Goal: Transaction & Acquisition: Purchase product/service

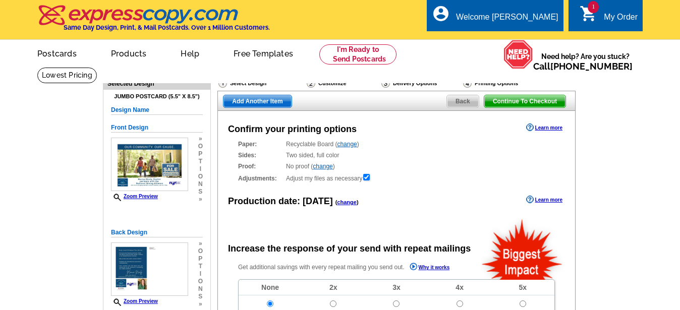
radio input "false"
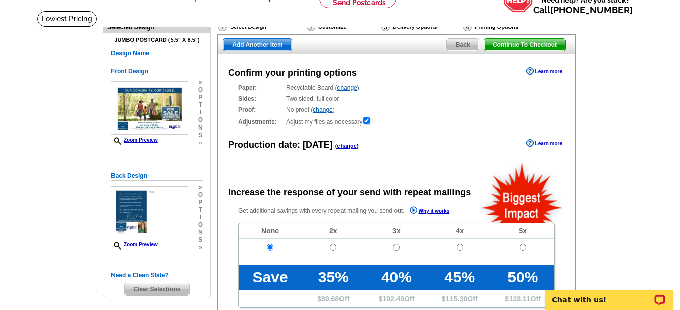
scroll to position [52, 0]
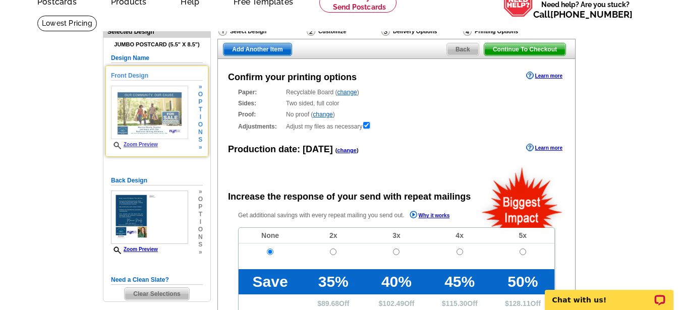
click at [202, 129] on span "n" at bounding box center [200, 133] width 5 height 8
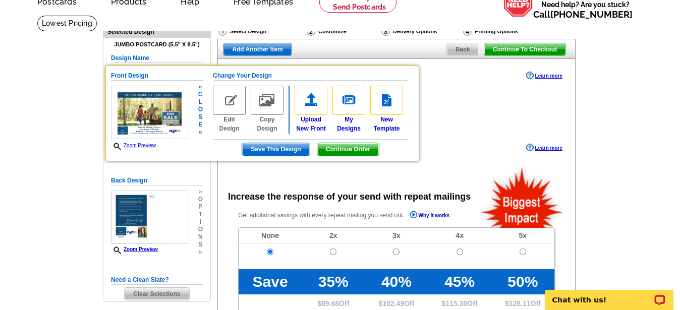
click at [70, 130] on main "Need Help? call 800-260-5887, chat with support, or have our designers make som…" at bounding box center [340, 289] width 680 height 549
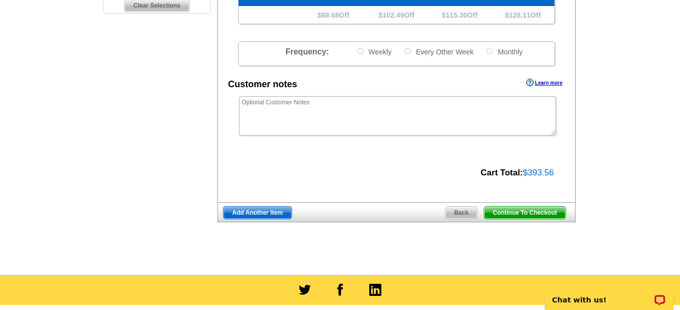
scroll to position [342, 0]
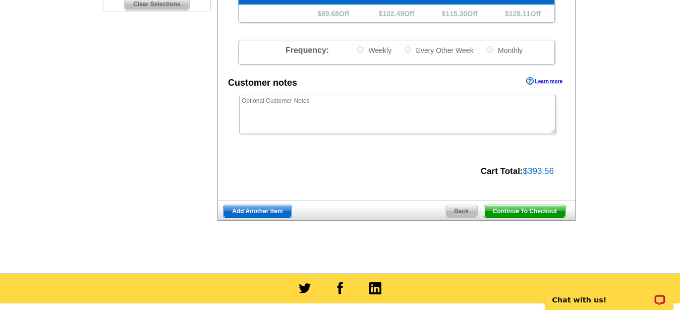
click at [542, 208] on span "Continue To Checkout" at bounding box center [525, 211] width 81 height 12
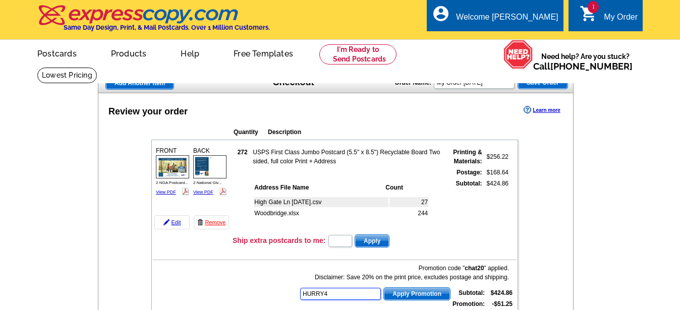
type input "HURRY40"
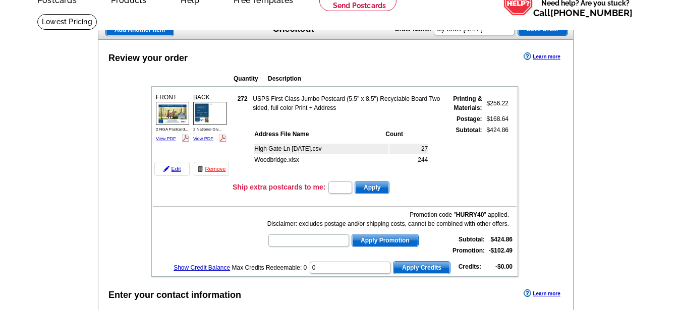
scroll to position [57, 0]
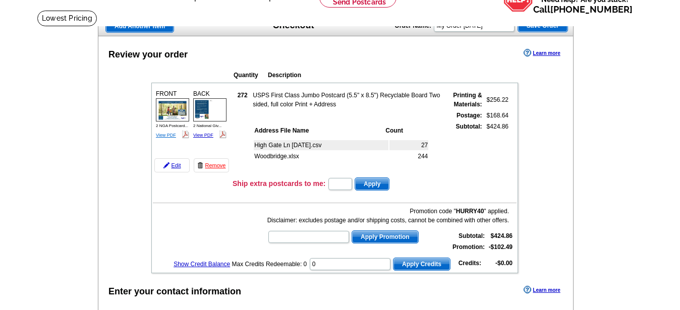
click at [168, 137] on link "View PDF" at bounding box center [166, 135] width 20 height 5
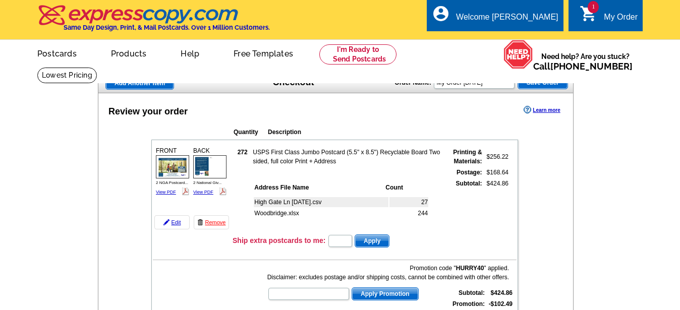
scroll to position [59, 0]
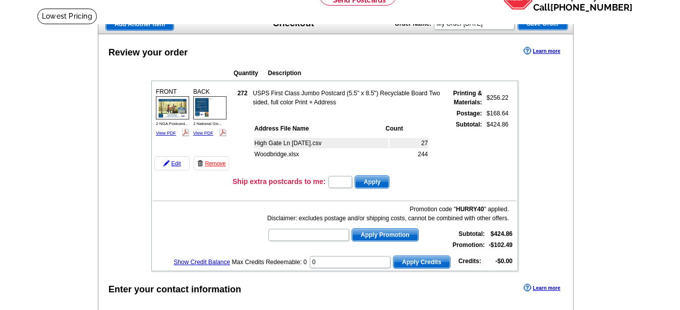
click at [203, 142] on td "FRONT 2 NGA Postcard... View PDF BACK" at bounding box center [192, 128] width 78 height 89
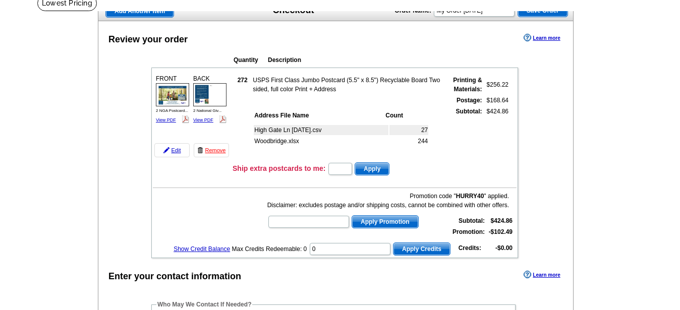
scroll to position [0, 0]
click at [167, 121] on link "View PDF" at bounding box center [166, 120] width 20 height 5
click at [202, 121] on link "View PDF" at bounding box center [203, 120] width 20 height 5
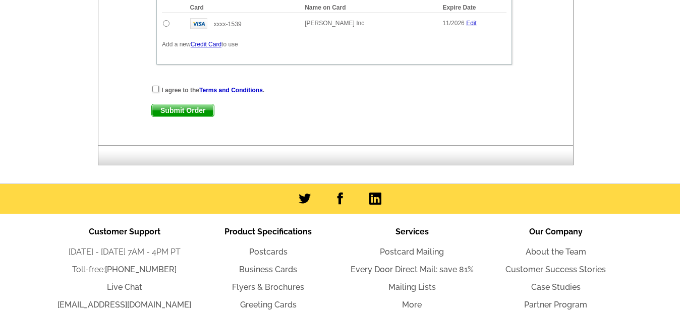
scroll to position [583, 0]
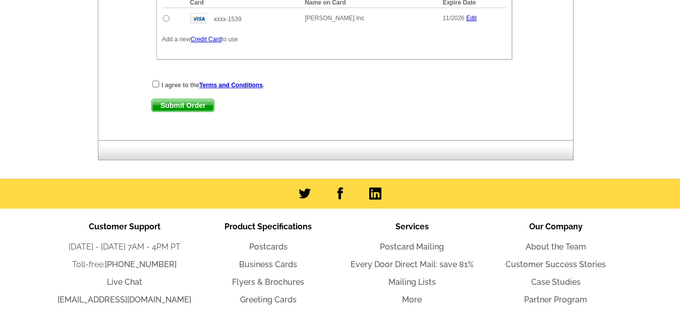
click at [216, 39] on link "Credit Card" at bounding box center [206, 39] width 31 height 7
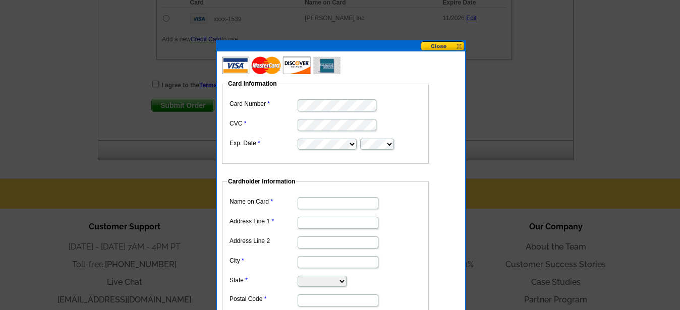
scroll to position [0, 0]
click at [308, 200] on input "Name on Card" at bounding box center [338, 203] width 81 height 12
type input "[PERSON_NAME]"
click at [307, 221] on input "Address Line 1" at bounding box center [338, 223] width 81 height 12
type input "PO Box 2551"
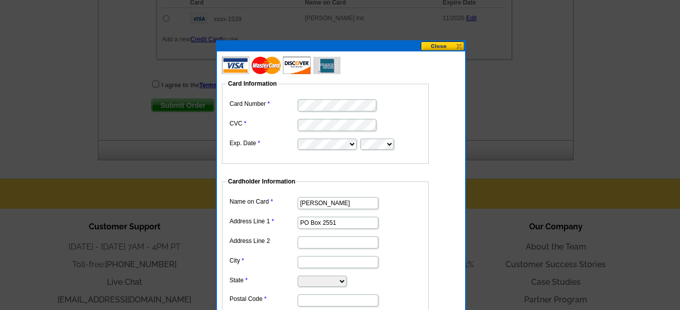
type input "Salem"
select select "VA"
type input "24153"
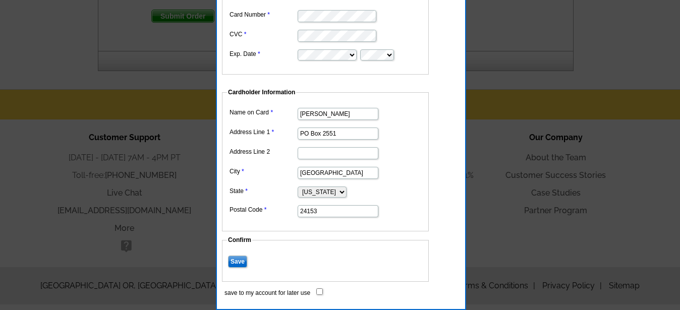
click at [239, 256] on input "Save" at bounding box center [237, 262] width 19 height 12
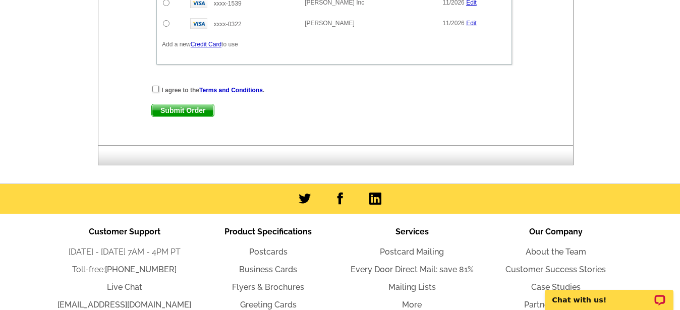
scroll to position [532, 0]
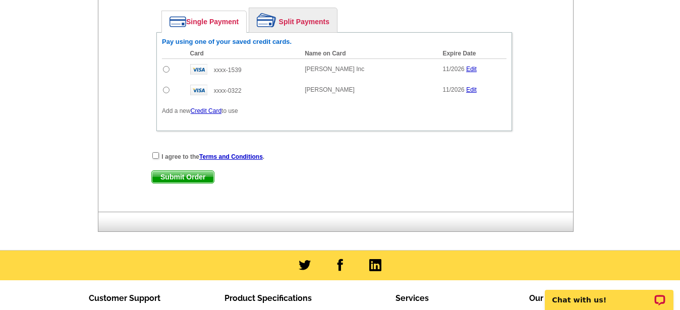
click at [166, 90] on input "radio" at bounding box center [166, 90] width 7 height 7
radio input "true"
click at [155, 155] on input "checkbox" at bounding box center [155, 155] width 7 height 7
checkbox input "true"
click at [172, 177] on span "Submit Order" at bounding box center [183, 177] width 62 height 12
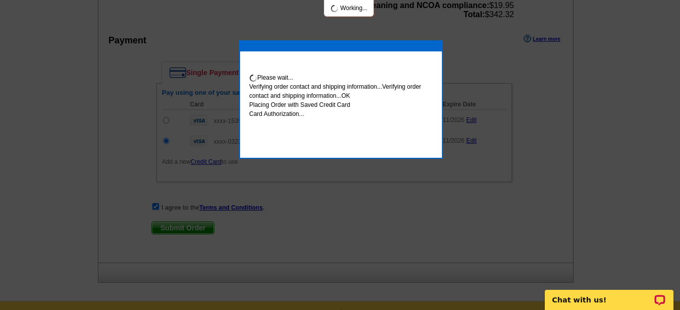
scroll to position [583, 0]
